Goal: Task Accomplishment & Management: Manage account settings

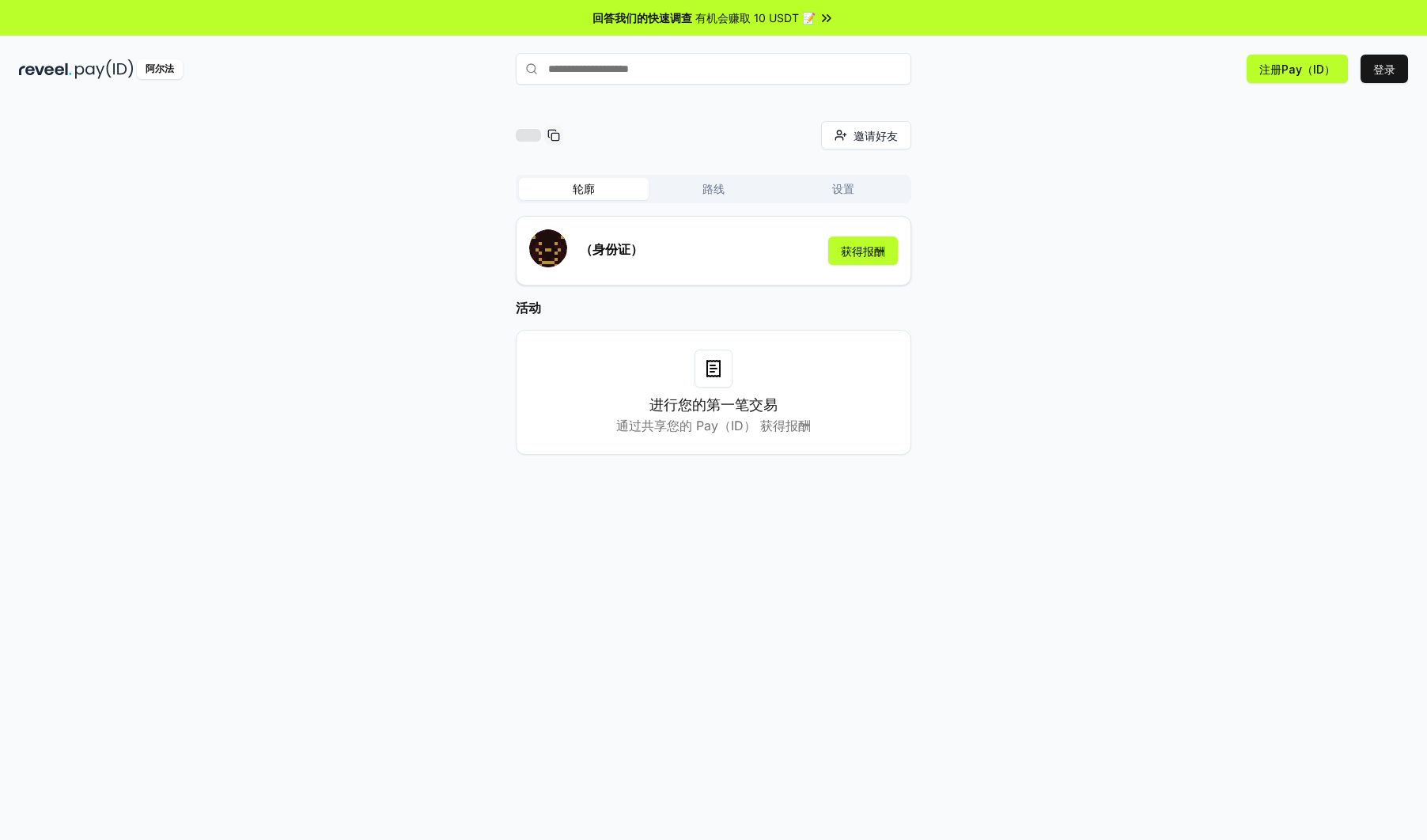
click at [655, 72] on input "text" at bounding box center [714, 68] width 396 height 31
click at [654, 129] on div "邀请好友 [PERSON_NAME]" at bounding box center [714, 135] width 396 height 29
click at [715, 374] on icon at bounding box center [714, 368] width 19 height 19
click at [1370, 69] on button "登录" at bounding box center [1384, 68] width 47 height 29
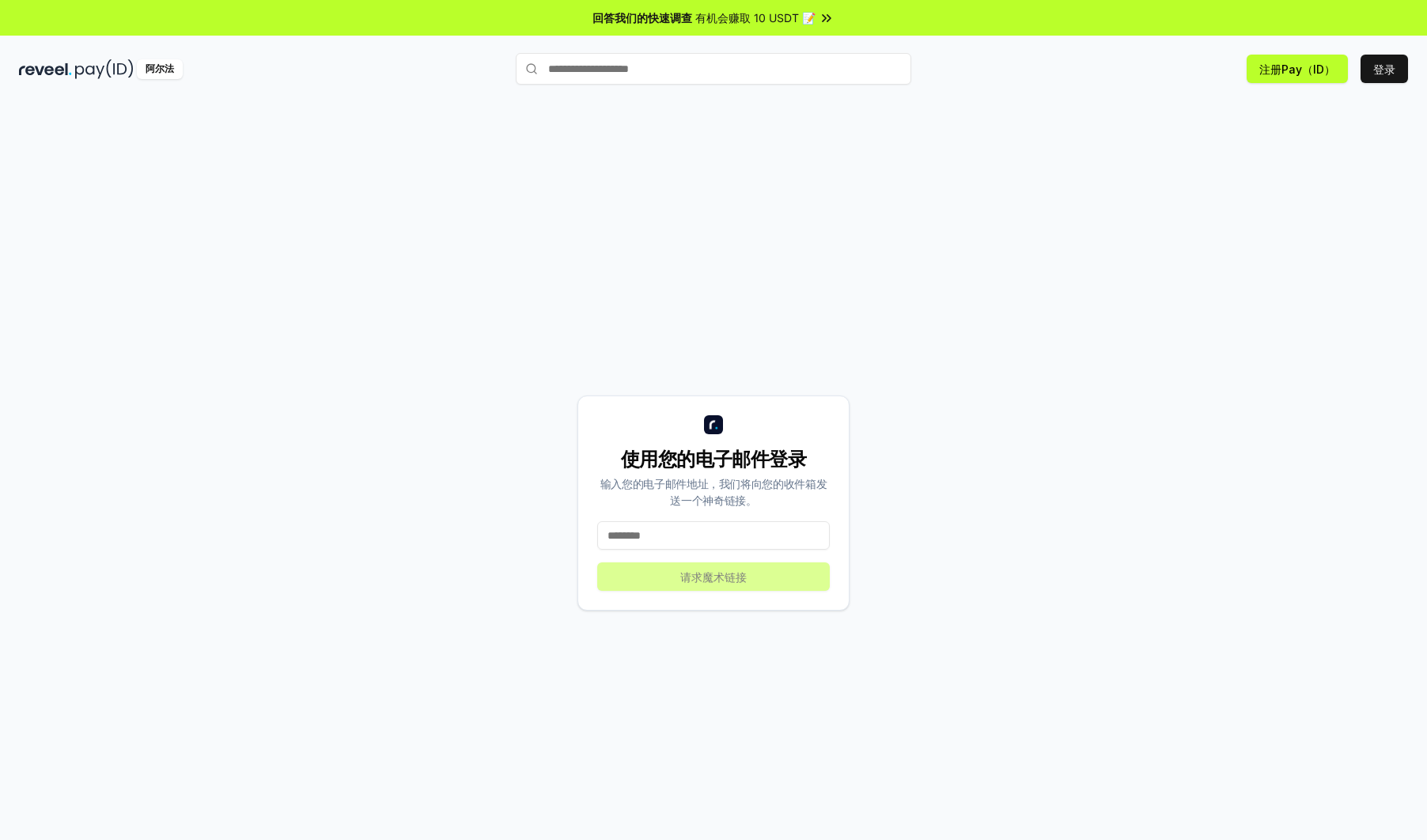
click at [679, 533] on input at bounding box center [714, 535] width 233 height 29
type input "**********"
click at [698, 577] on button "请求魔术链接" at bounding box center [714, 576] width 233 height 29
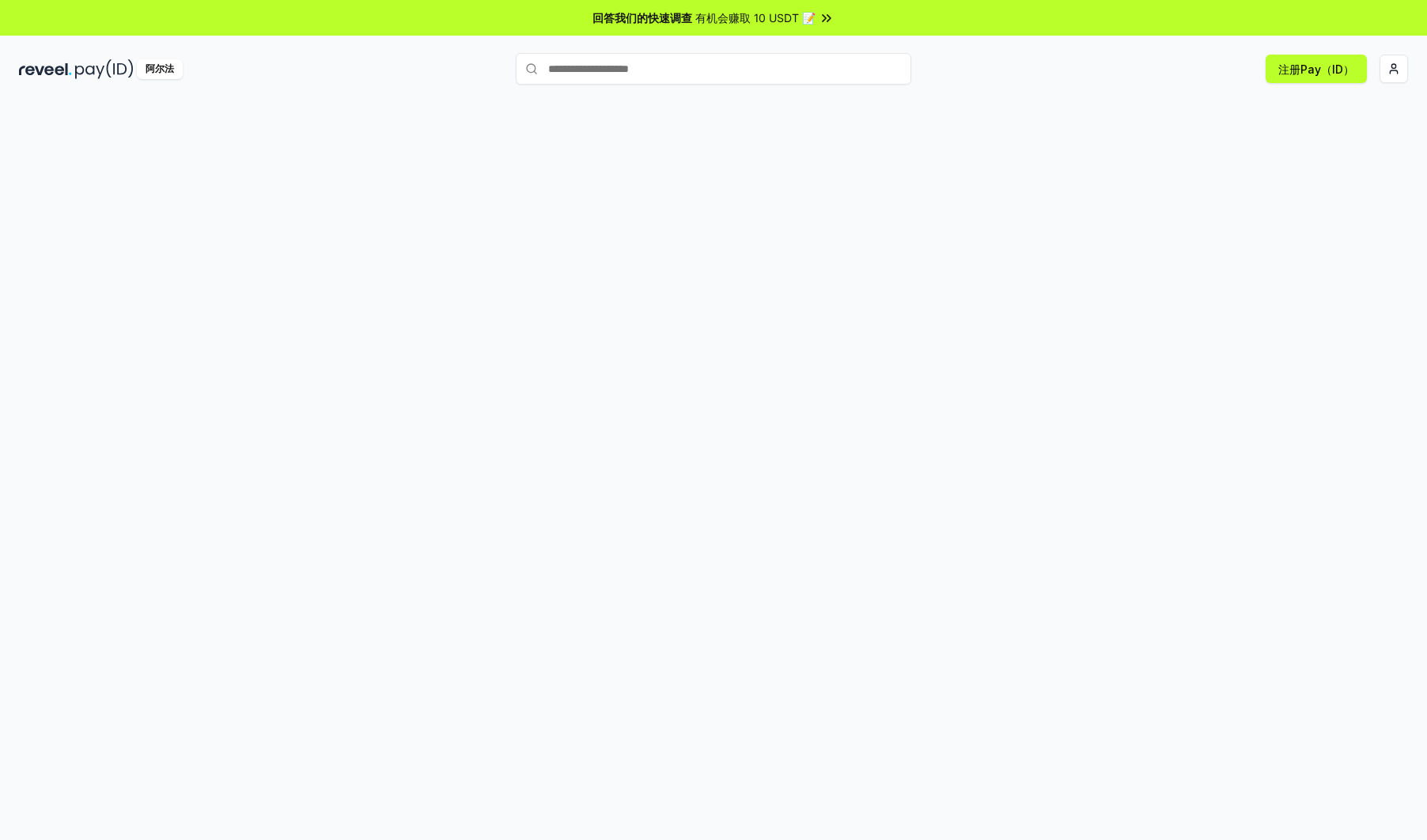
click at [821, 18] on icon at bounding box center [826, 18] width 16 height 16
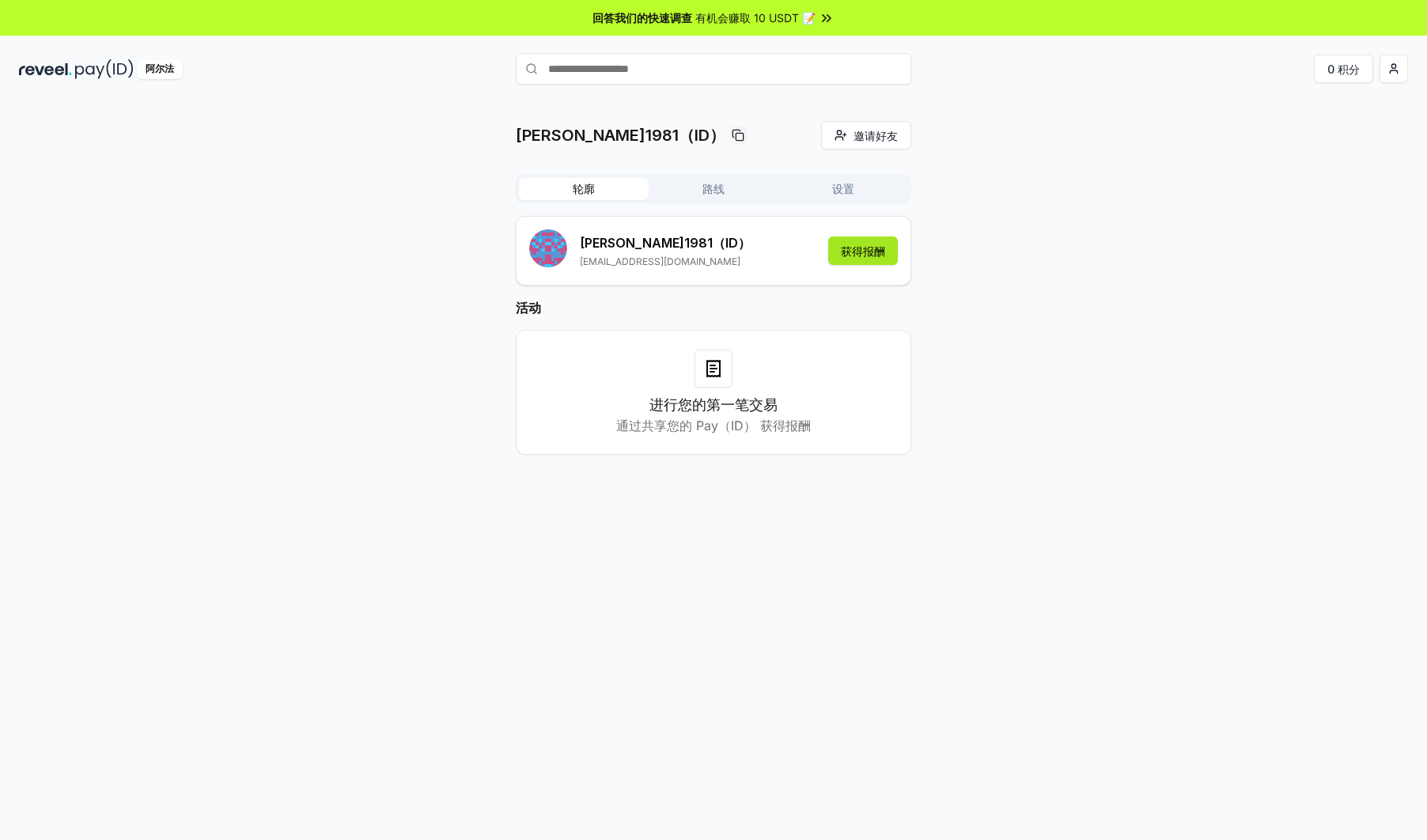
click at [860, 254] on button "获得报酬" at bounding box center [862, 250] width 69 height 29
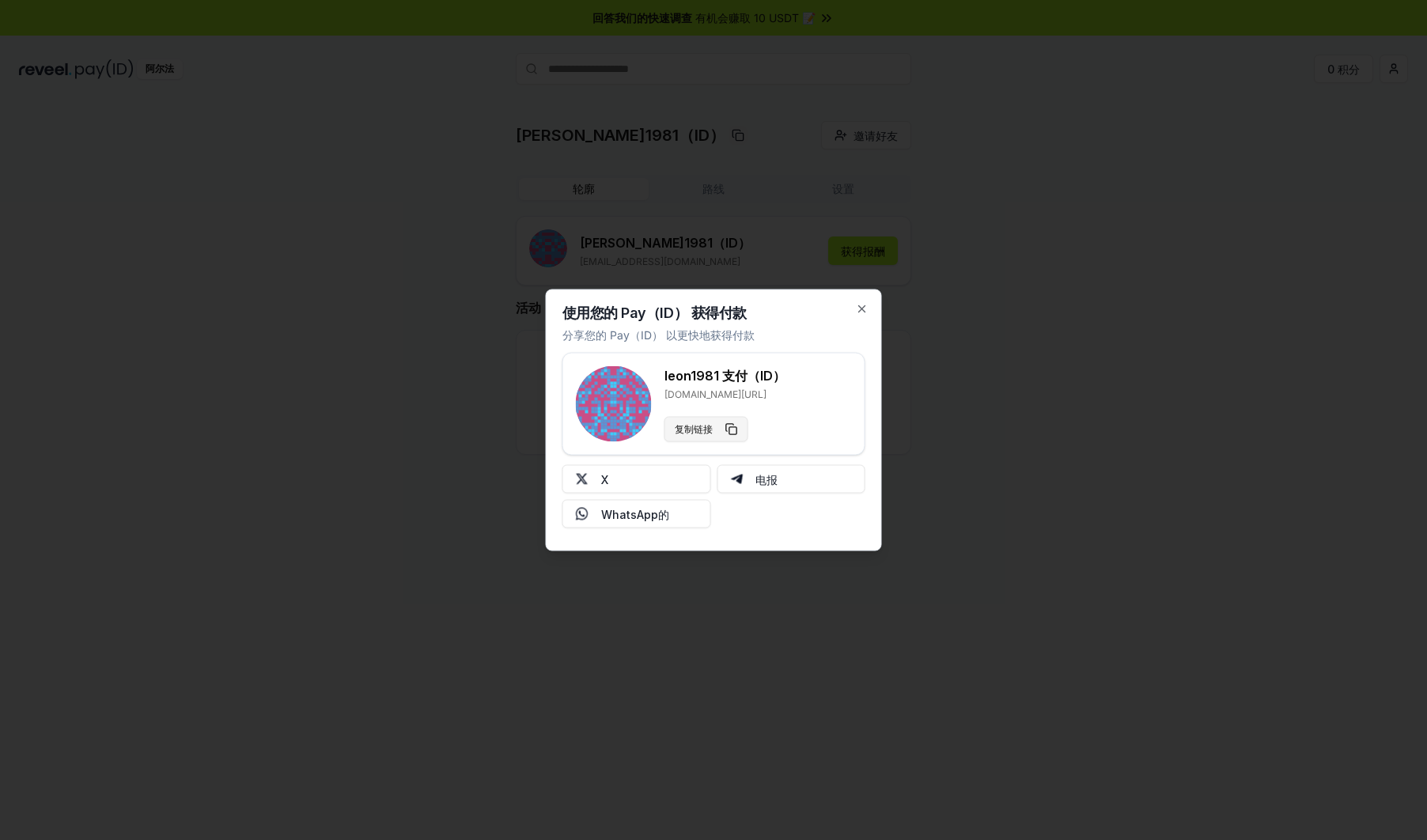
click at [695, 427] on font "复制链接" at bounding box center [693, 430] width 38 height 13
click at [859, 312] on icon "button" at bounding box center [862, 309] width 6 height 6
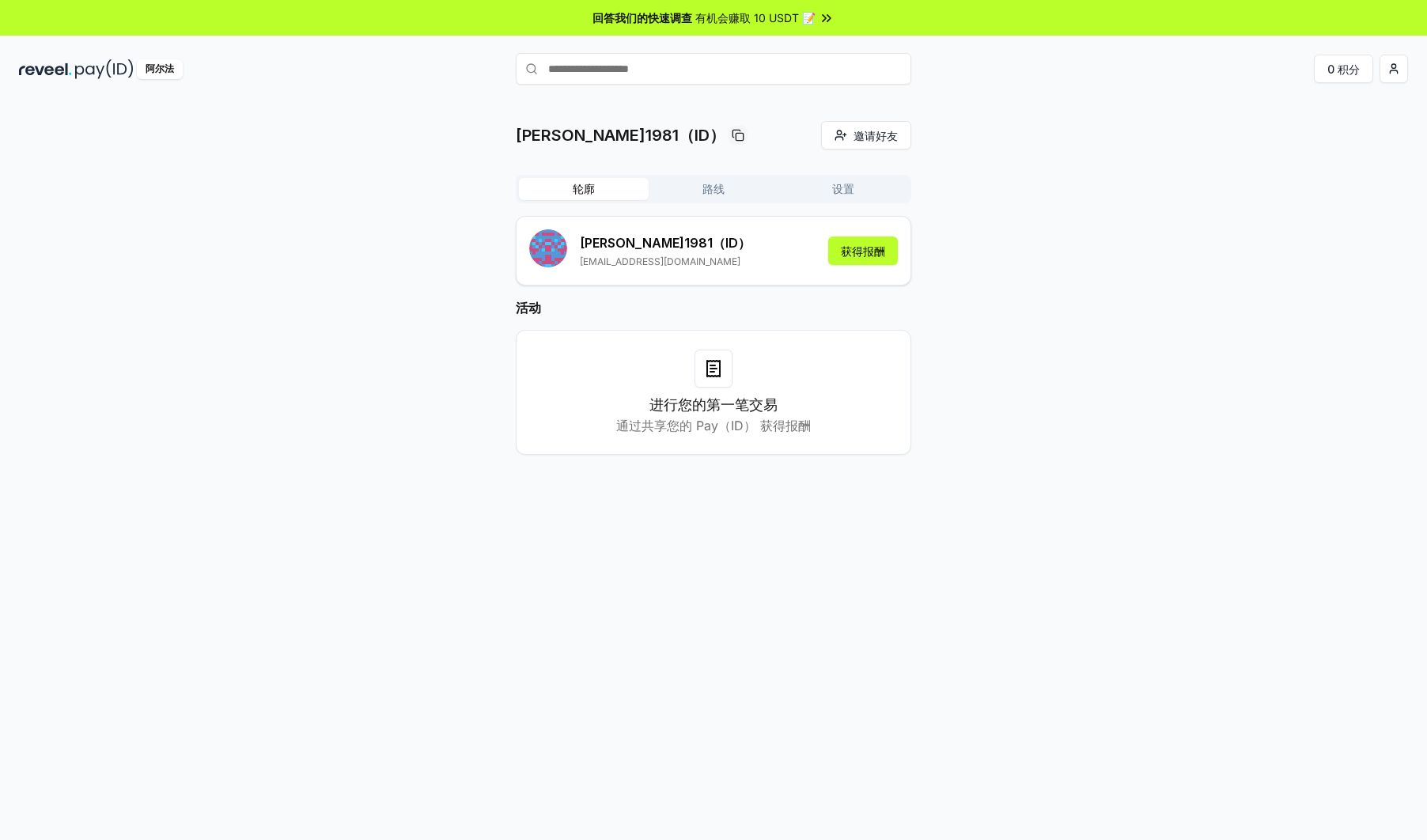
click at [666, 409] on h3 "进行您的第一笔交易" at bounding box center [714, 405] width 128 height 22
click at [696, 374] on div at bounding box center [714, 368] width 38 height 38
click at [699, 182] on button "路线" at bounding box center [714, 189] width 130 height 22
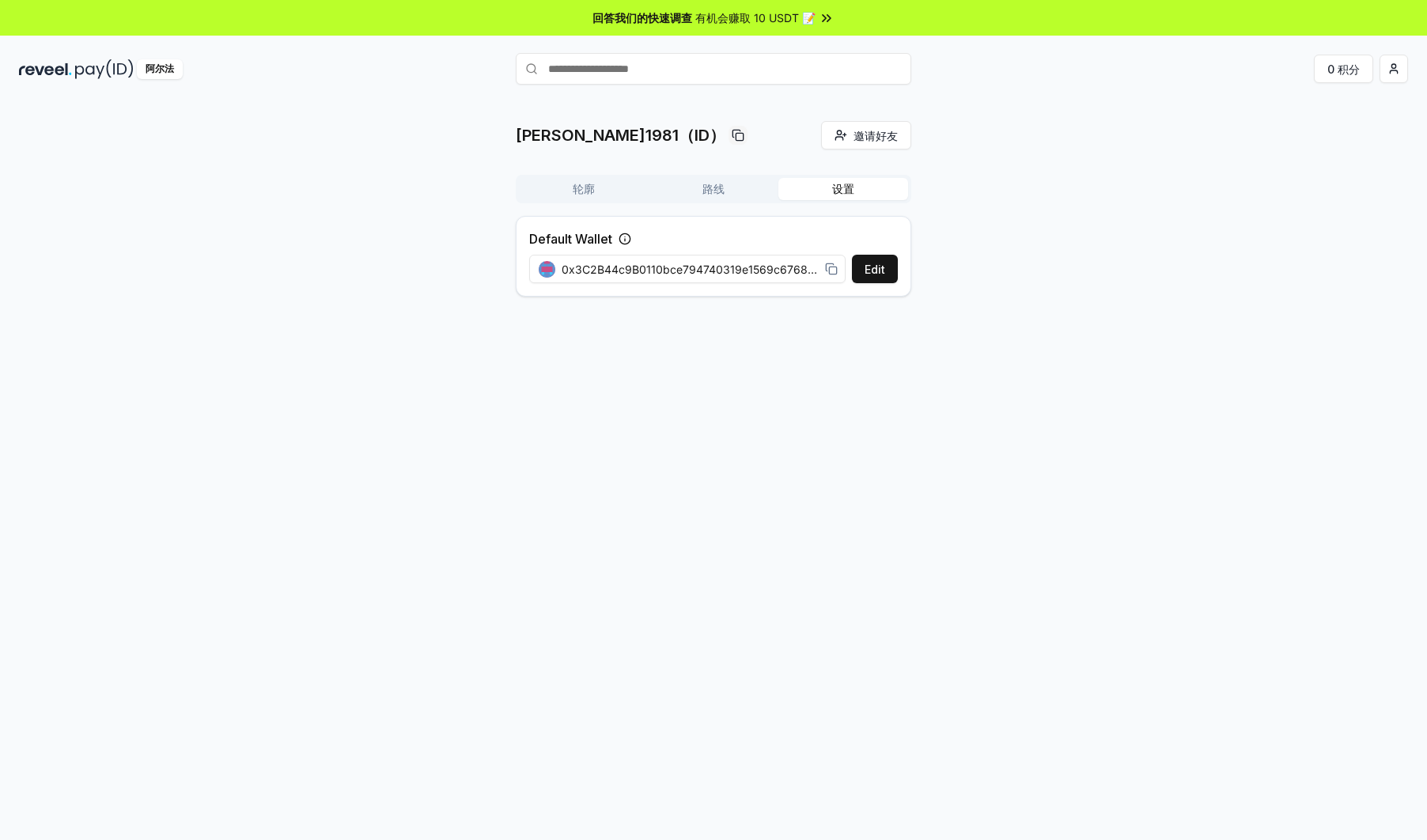
click at [839, 193] on button "设置" at bounding box center [843, 189] width 130 height 22
click at [612, 191] on button "轮廓" at bounding box center [583, 189] width 130 height 22
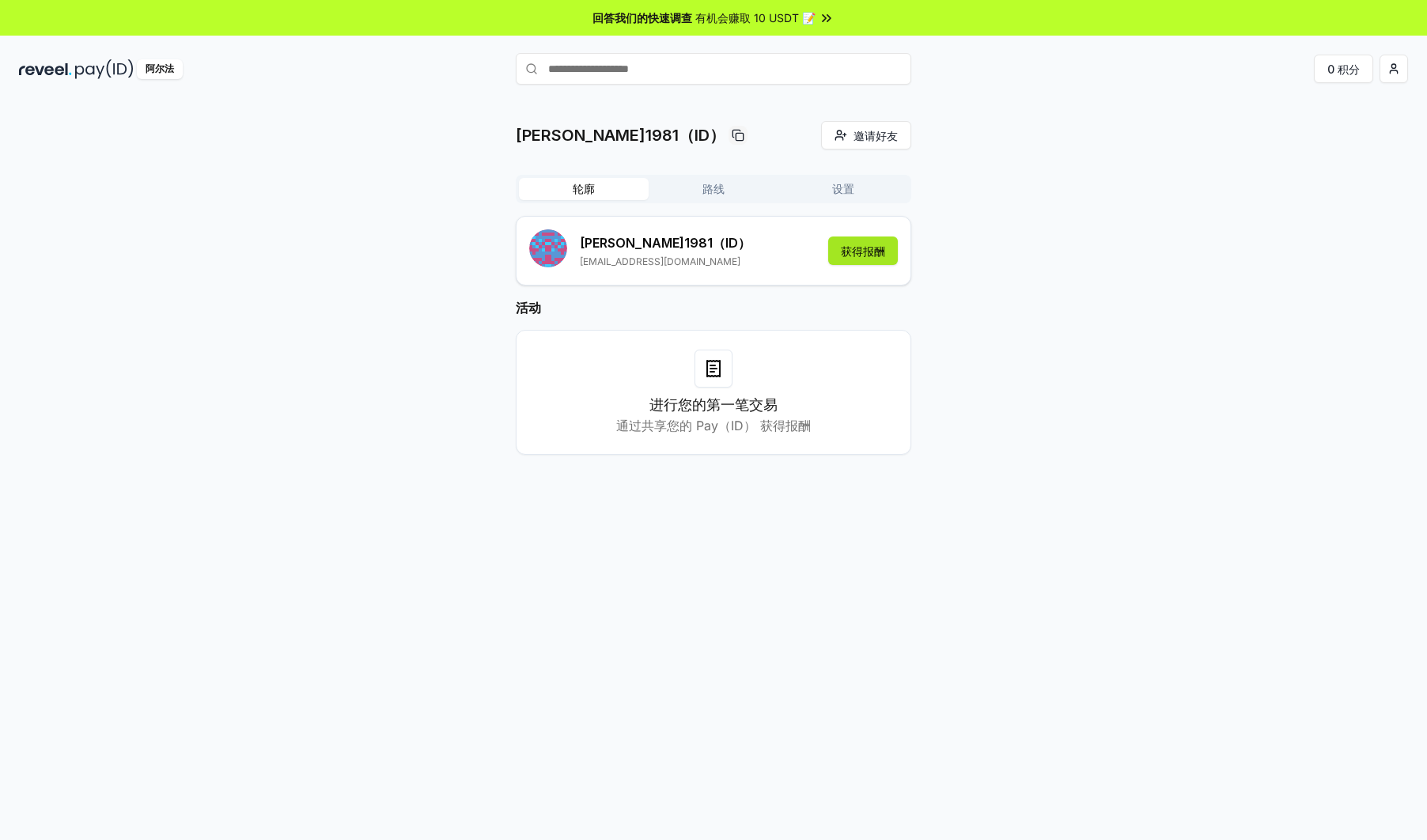
click at [856, 249] on button "获得报酬" at bounding box center [862, 250] width 69 height 29
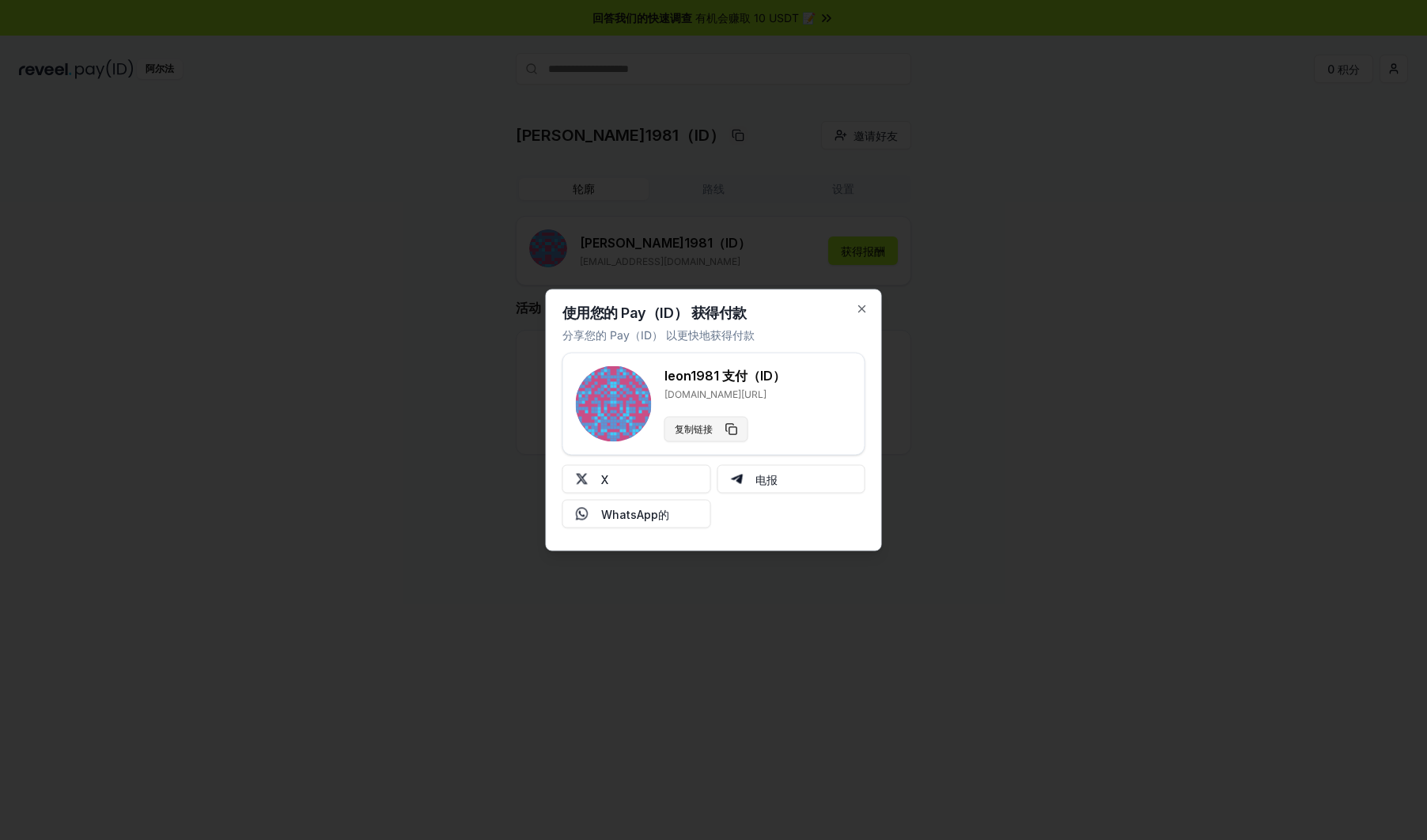
click at [735, 424] on button "复制链接" at bounding box center [706, 429] width 84 height 25
click at [662, 474] on button "X" at bounding box center [636, 479] width 149 height 29
click at [867, 307] on icon "button" at bounding box center [862, 309] width 13 height 13
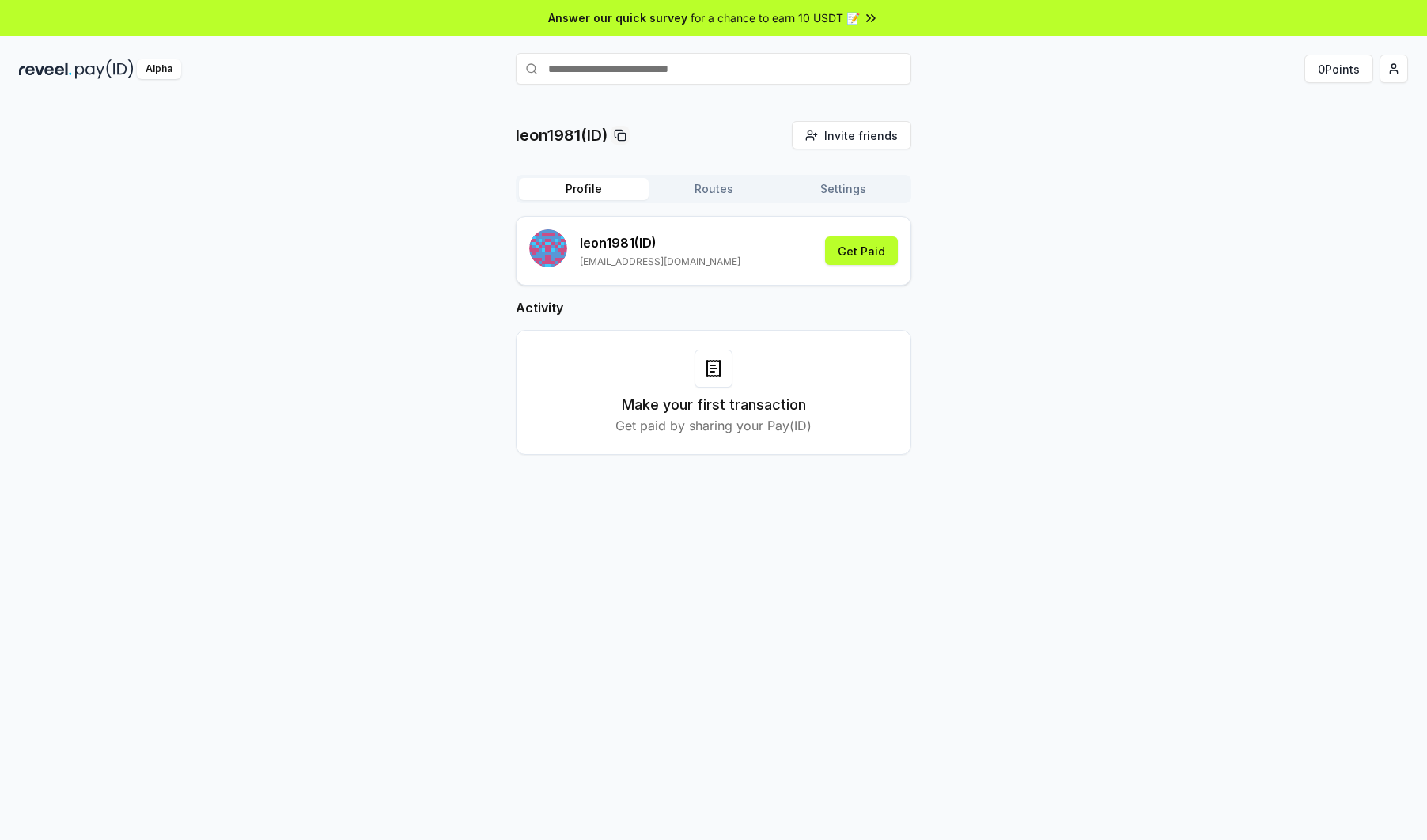
click at [717, 187] on button "Routes" at bounding box center [714, 189] width 130 height 22
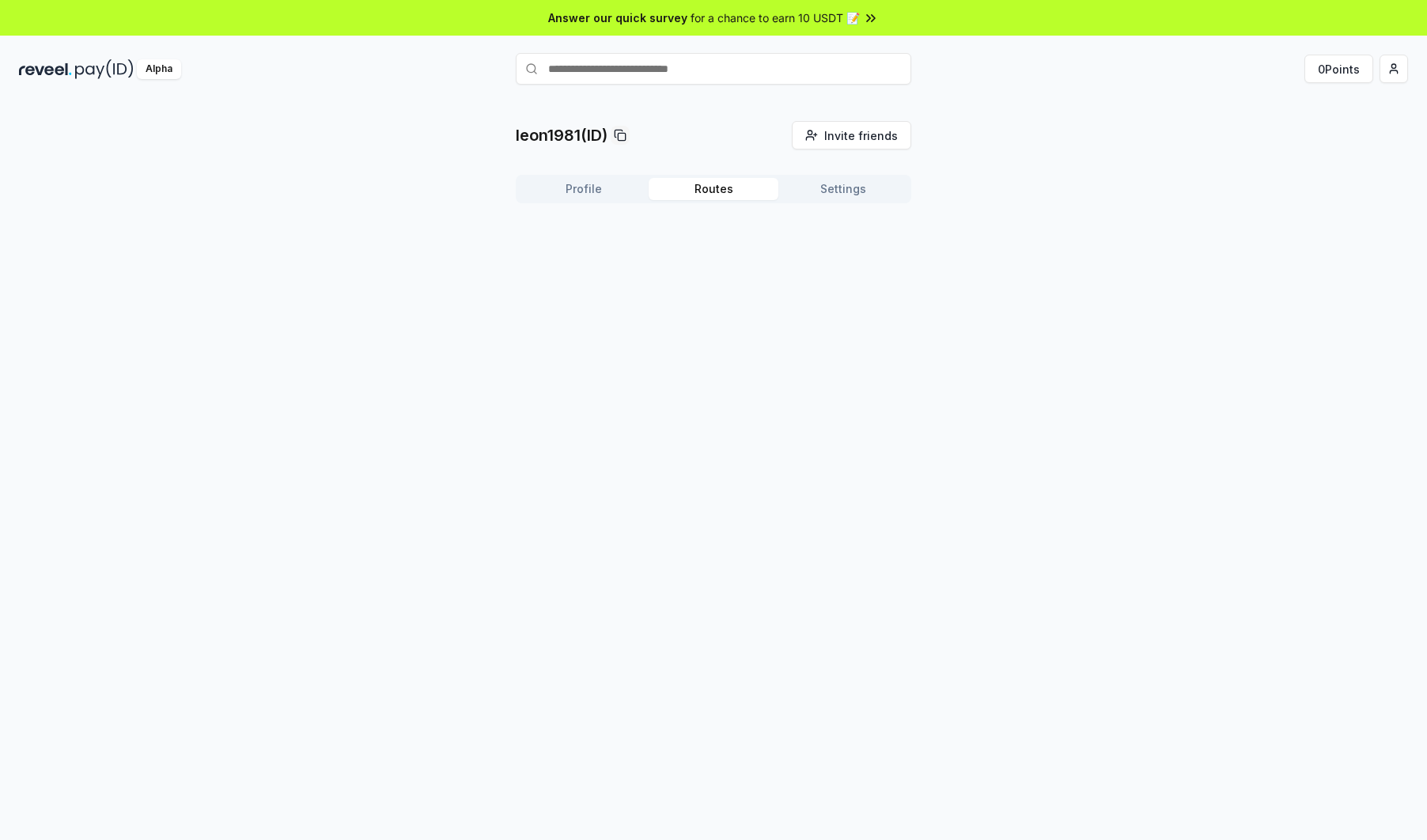
click at [831, 182] on button "Settings" at bounding box center [843, 189] width 130 height 22
click at [762, 383] on div "leon1981(ID) Invite friends Invite Profile Routes Settings Default Wallet Edit …" at bounding box center [714, 487] width 1427 height 796
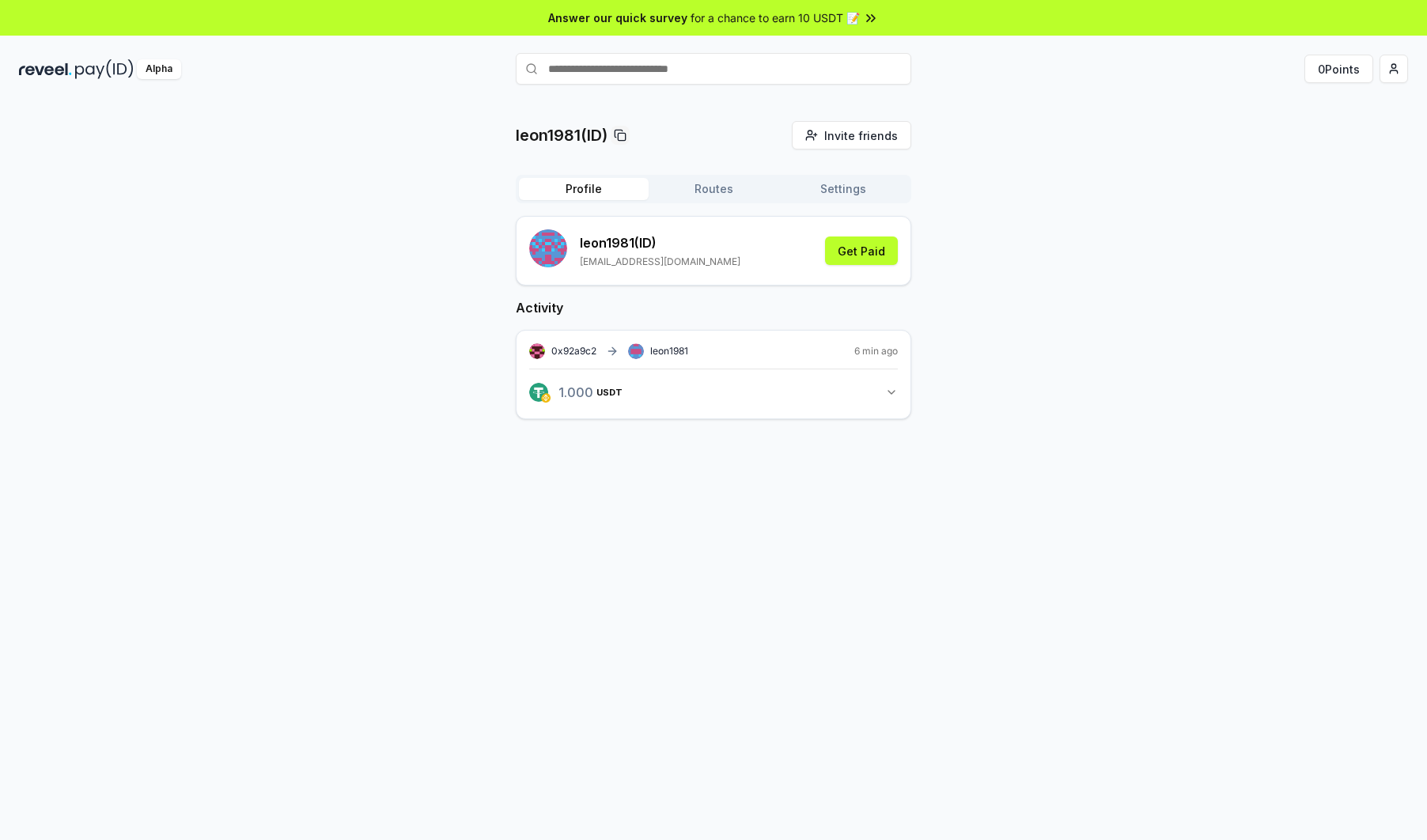
click at [893, 388] on icon "button" at bounding box center [892, 392] width 13 height 13
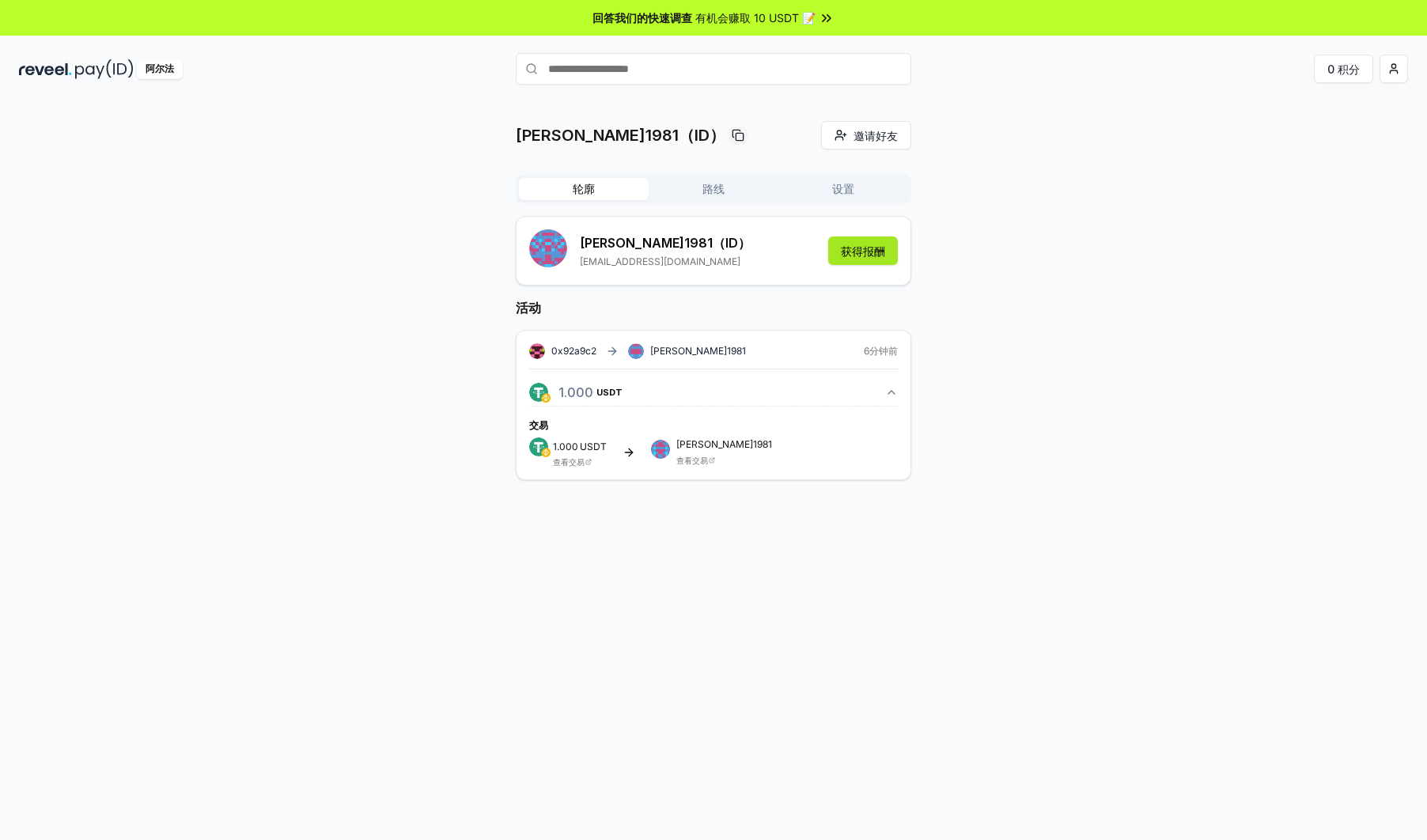
click at [857, 250] on button "获得报酬" at bounding box center [862, 250] width 69 height 29
click at [696, 292] on div "[PERSON_NAME]1981 （身份证） [EMAIL_ADDRESS][DOMAIN_NAME] 获得报酬 活动 0x92a9c2 [PERSON_N…" at bounding box center [714, 381] width 396 height 330
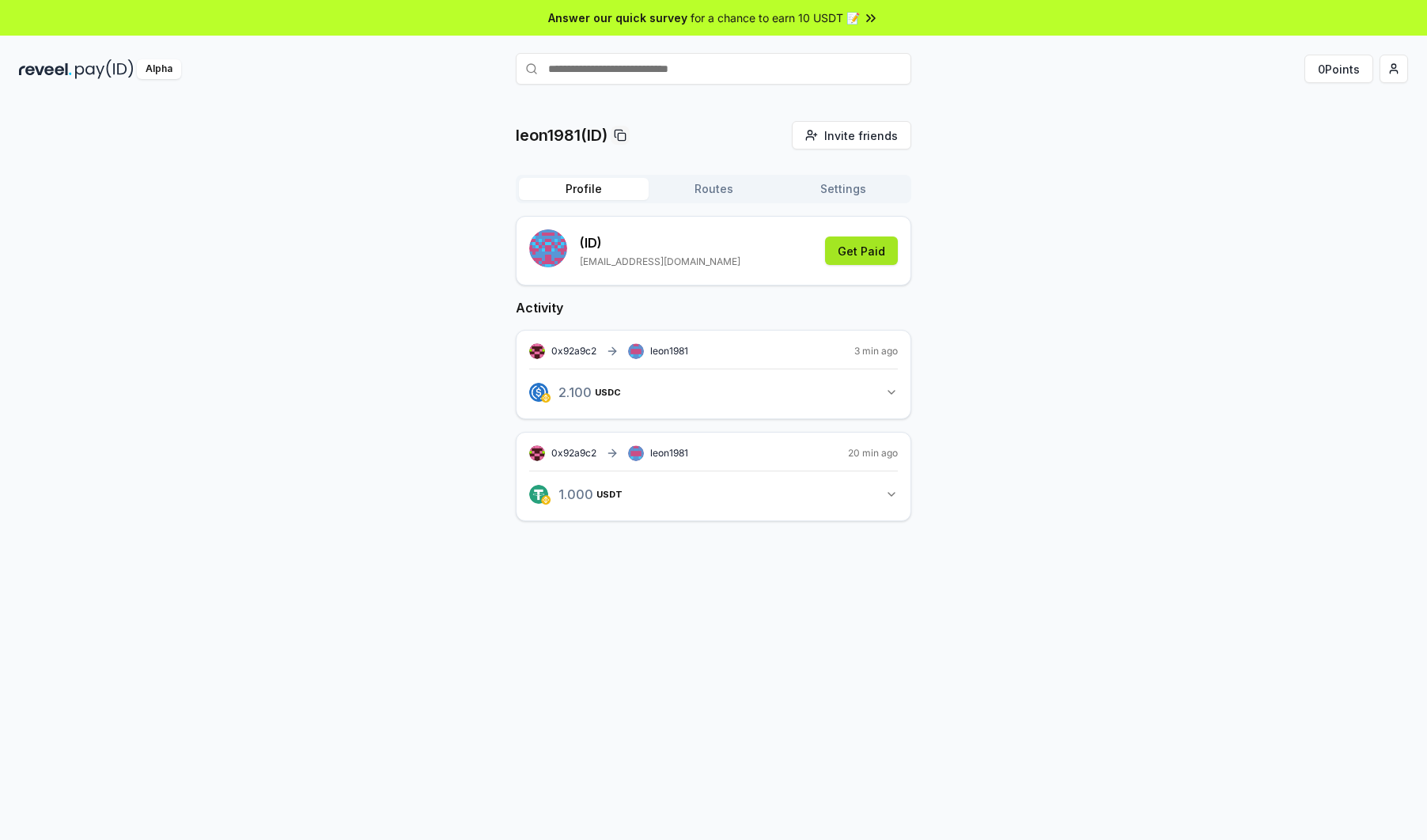
click at [864, 253] on button "Get Paid" at bounding box center [861, 250] width 73 height 29
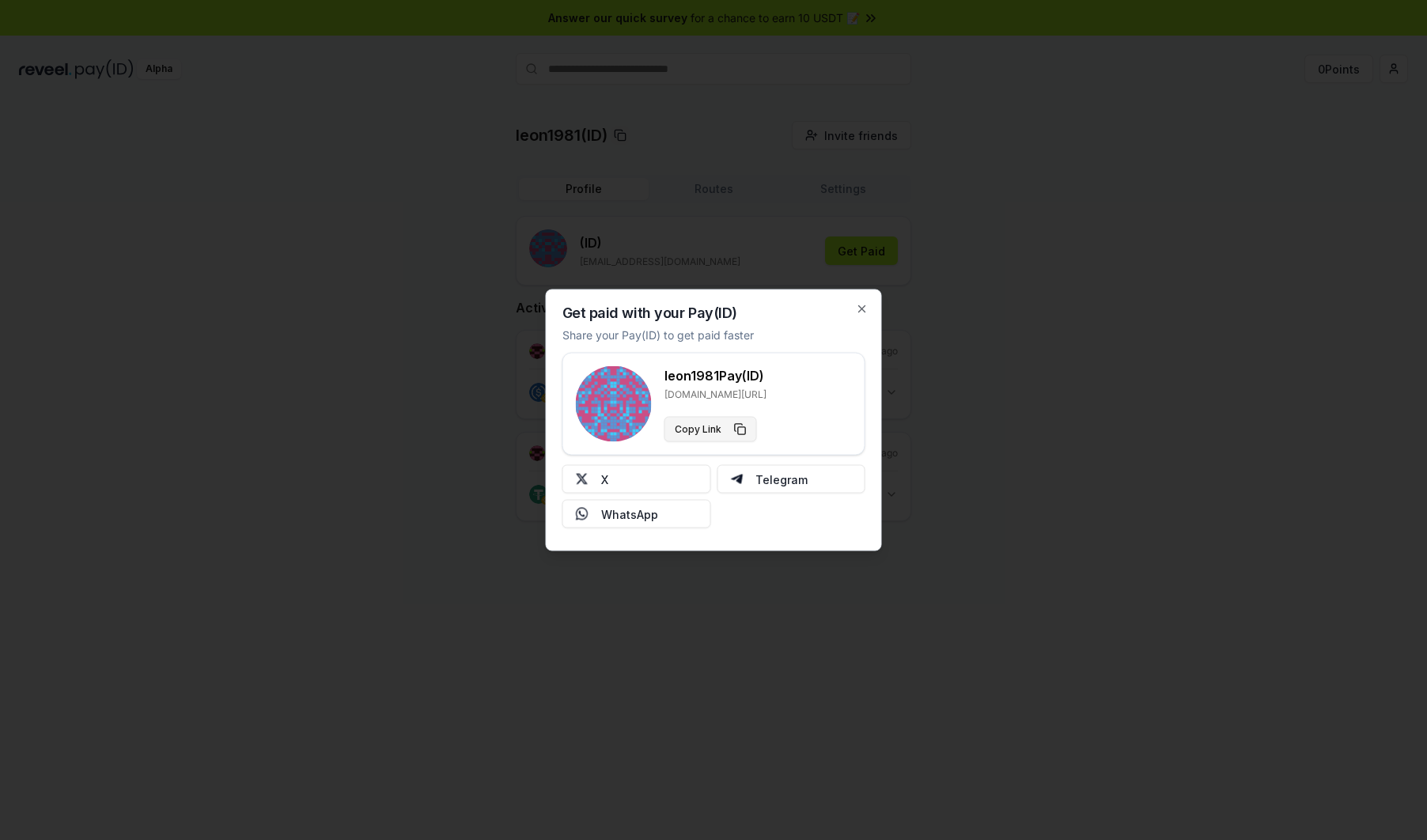
click at [735, 428] on button "Copy Link" at bounding box center [711, 429] width 92 height 25
click at [640, 473] on button "X" at bounding box center [636, 479] width 149 height 29
click at [404, 305] on div at bounding box center [714, 420] width 1427 height 840
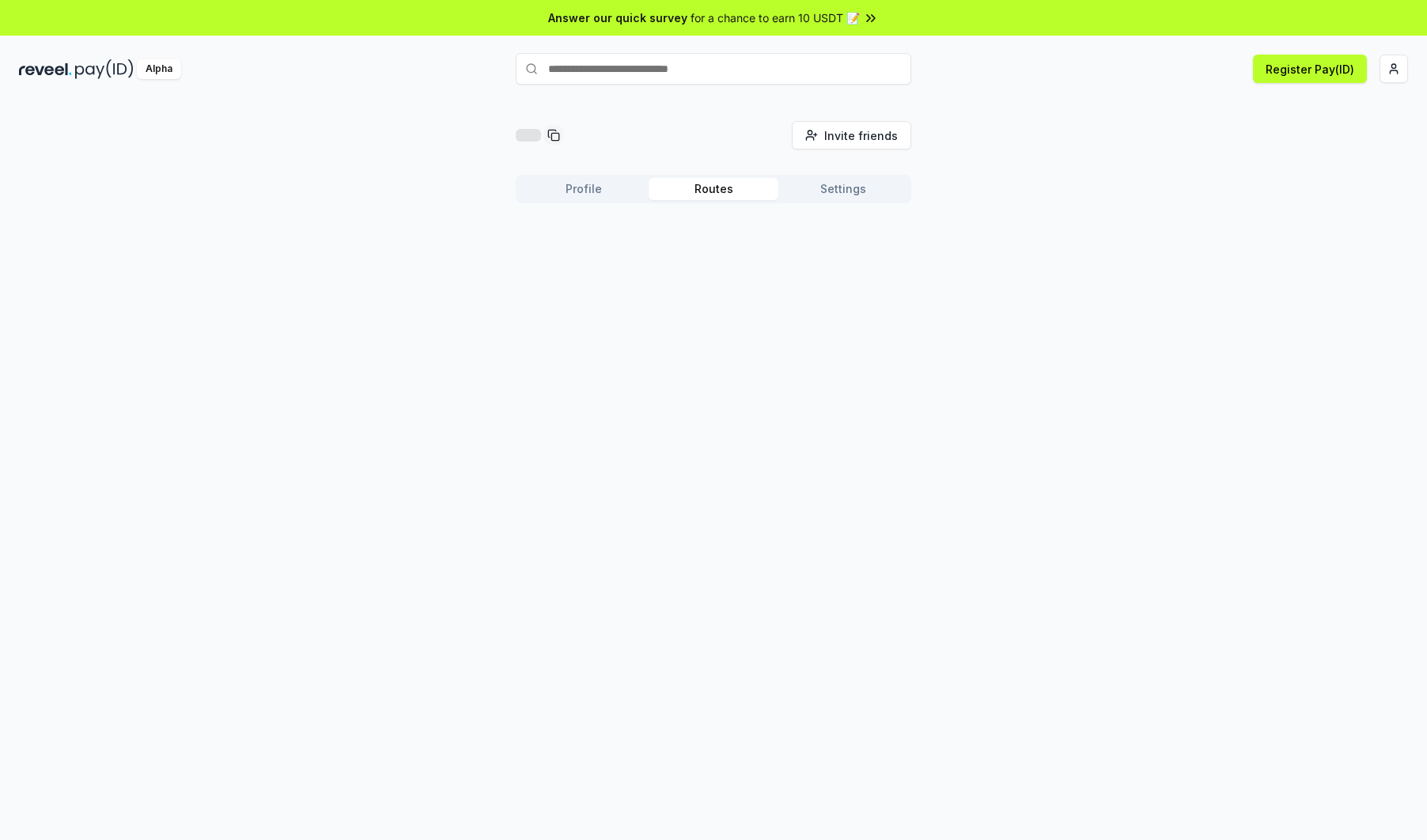
click at [715, 182] on button "Routes" at bounding box center [714, 189] width 130 height 22
click at [842, 177] on div "Profile Routes Settings" at bounding box center [714, 188] width 396 height 29
click at [843, 183] on button "Settings" at bounding box center [843, 189] width 130 height 22
click at [642, 64] on input "text" at bounding box center [714, 68] width 396 height 31
click at [389, 144] on div "Invite friends Invite Profile Routes Settings Default Wallet Edit" at bounding box center [714, 215] width 1389 height 188
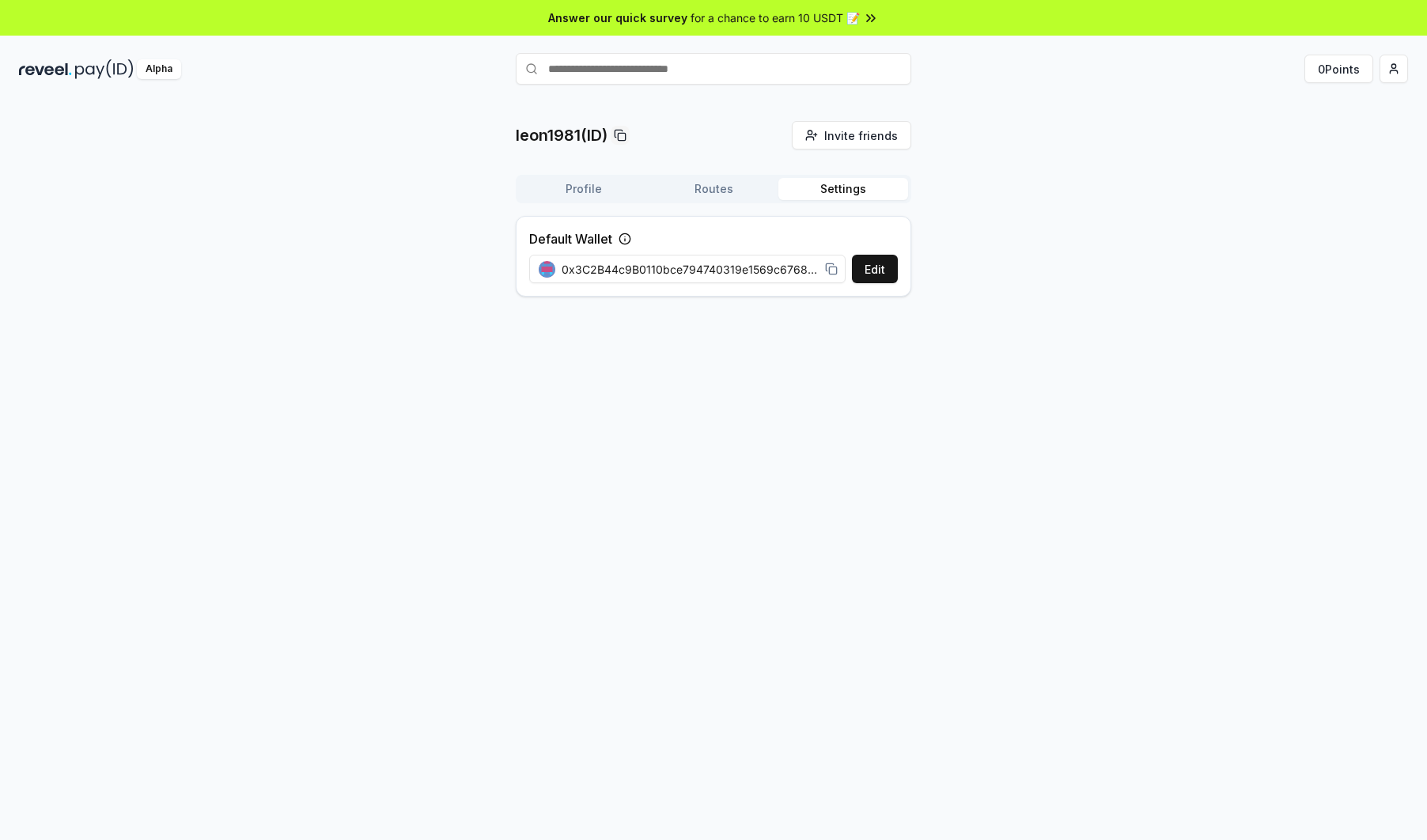
click at [833, 269] on icon at bounding box center [832, 270] width 13 height 13
click at [886, 274] on button "Edit" at bounding box center [875, 269] width 46 height 29
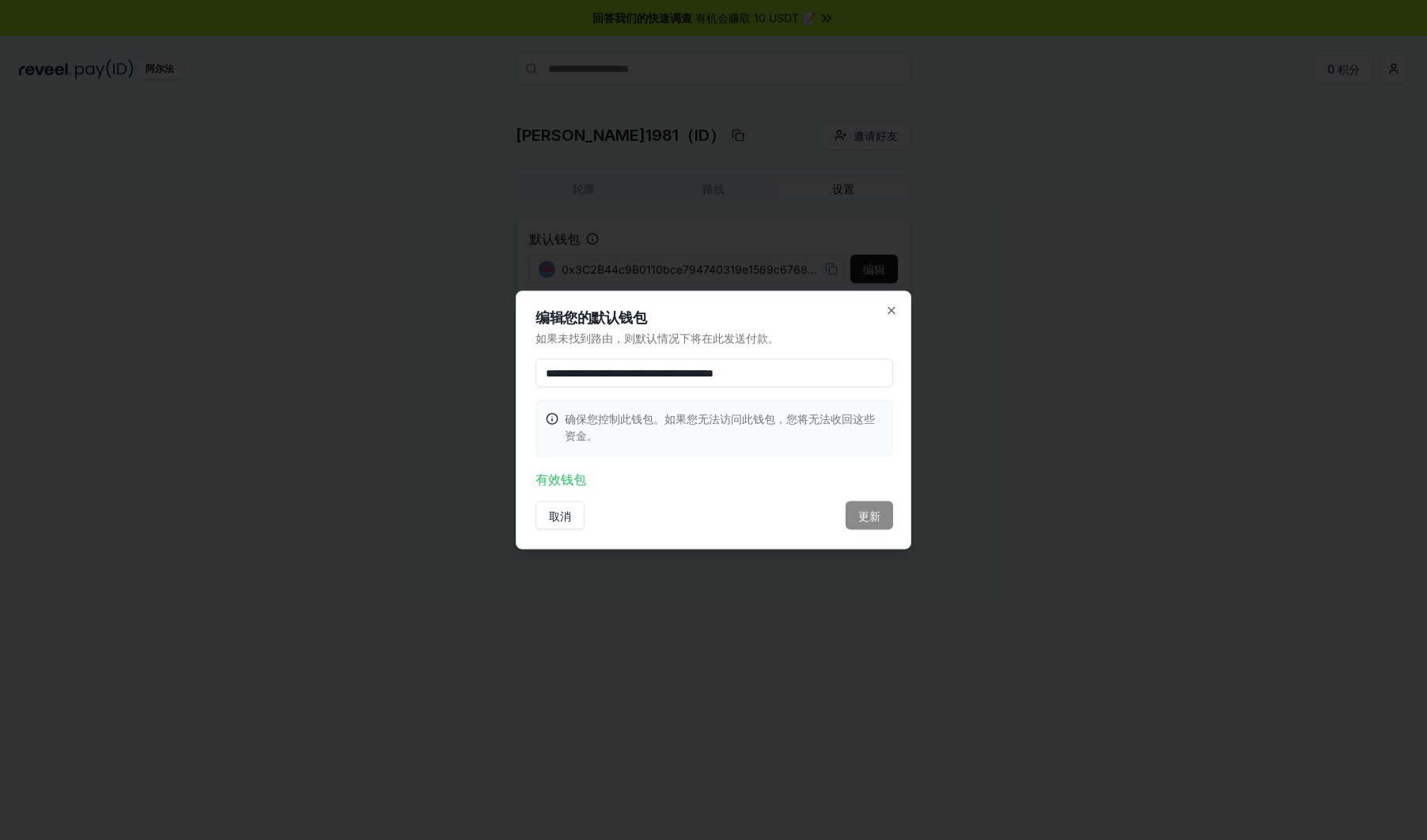
click at [851, 513] on div "取消 更新" at bounding box center [714, 515] width 357 height 29
click at [867, 517] on div "取消 更新" at bounding box center [714, 515] width 357 height 29
click at [696, 366] on input "**********" at bounding box center [714, 373] width 357 height 29
click at [889, 311] on icon "button" at bounding box center [892, 311] width 13 height 13
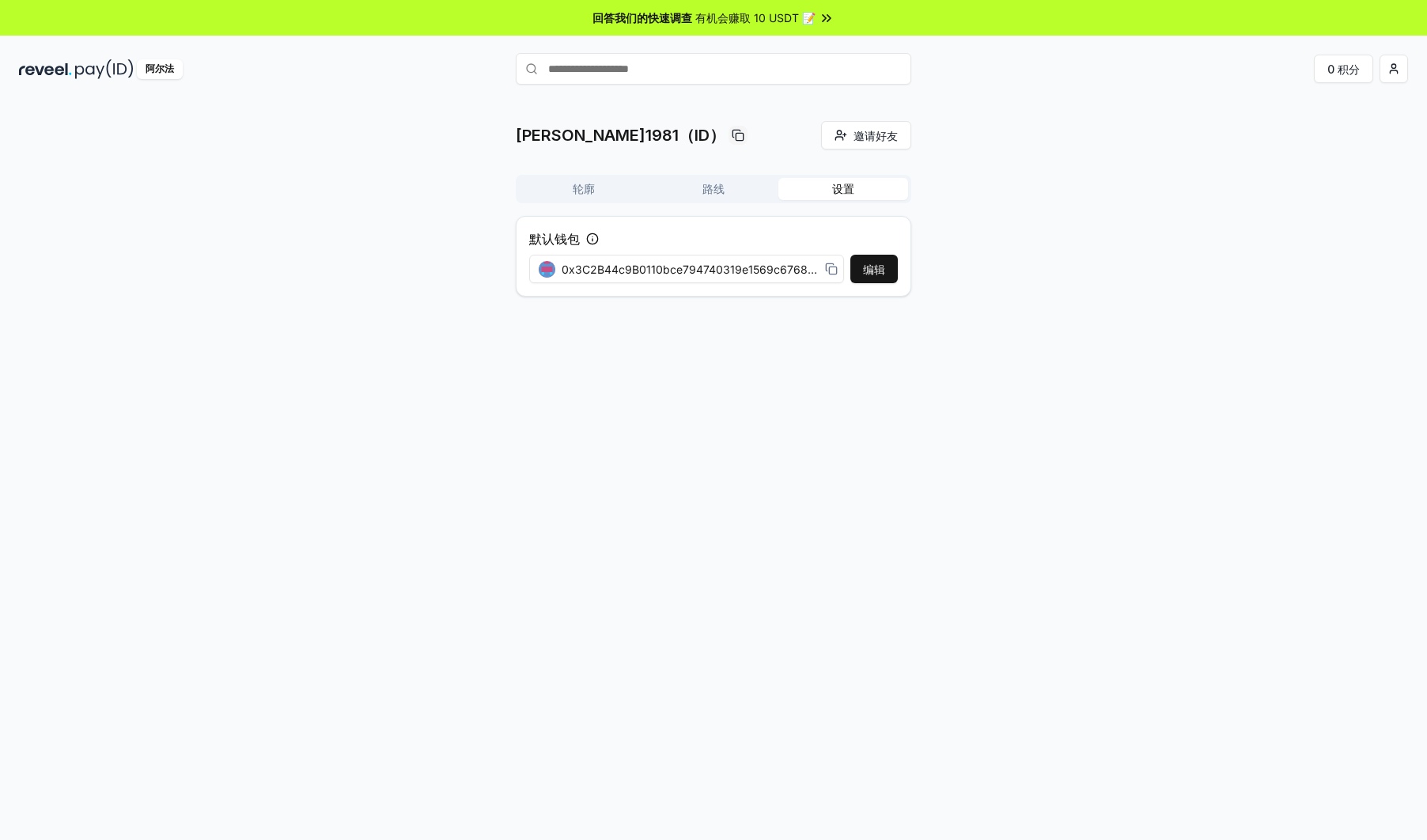
click at [706, 191] on button "路线" at bounding box center [714, 189] width 130 height 22
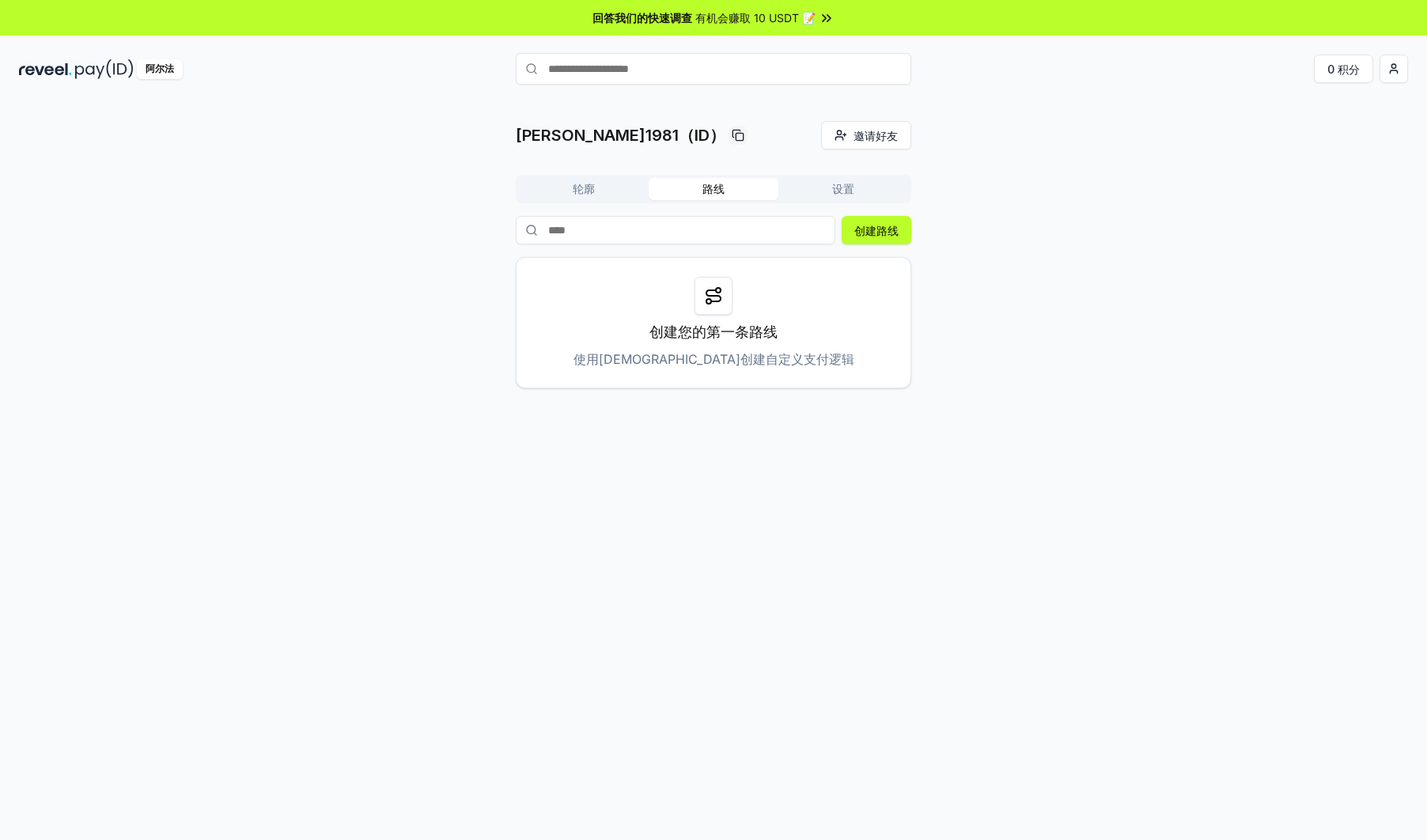
click at [717, 290] on icon at bounding box center [714, 295] width 19 height 19
click at [873, 238] on button "创建路线" at bounding box center [876, 230] width 69 height 29
